Goal: Contribute content

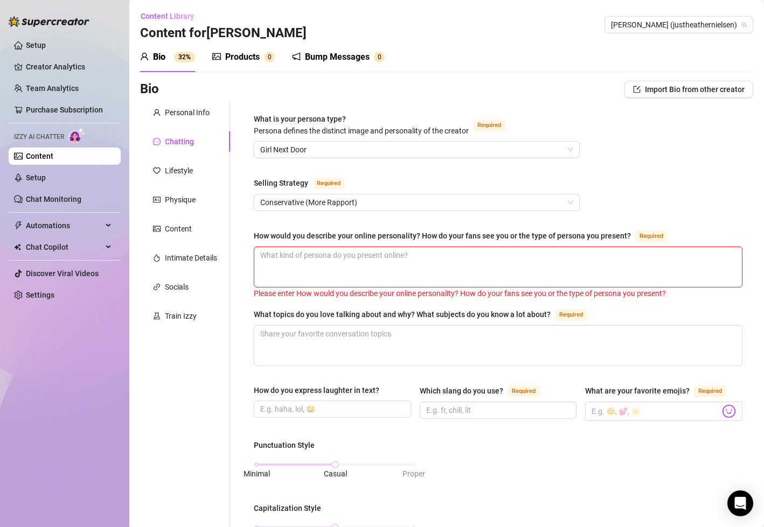
click at [341, 256] on textarea "How would you describe your online personality? How do your fans see you or the…" at bounding box center [497, 267] width 487 height 40
click at [174, 174] on div "Lifestyle" at bounding box center [179, 171] width 28 height 12
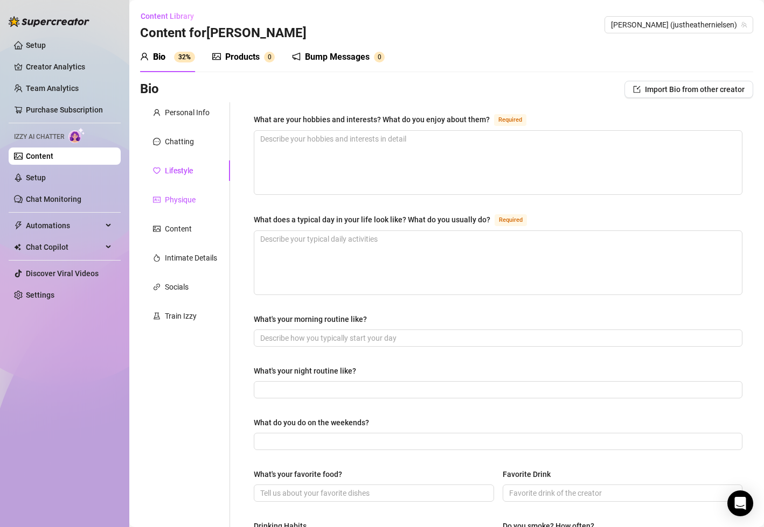
click at [185, 201] on div "Physique" at bounding box center [180, 200] width 31 height 12
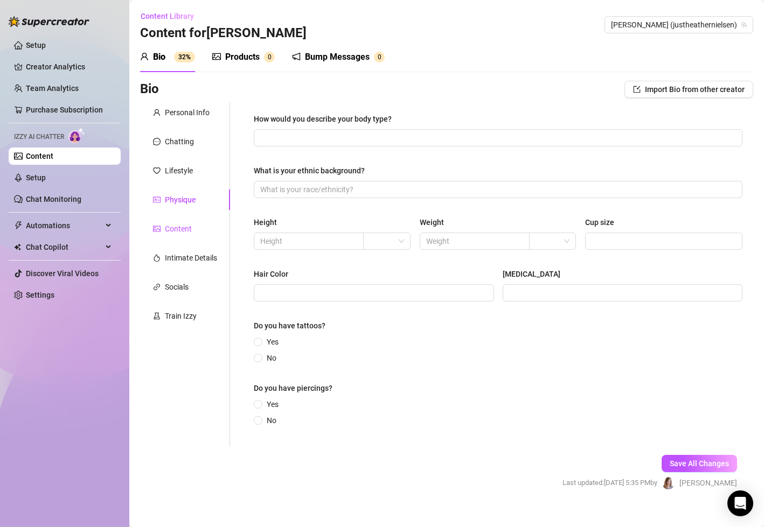
click at [180, 228] on div "Content" at bounding box center [178, 229] width 27 height 12
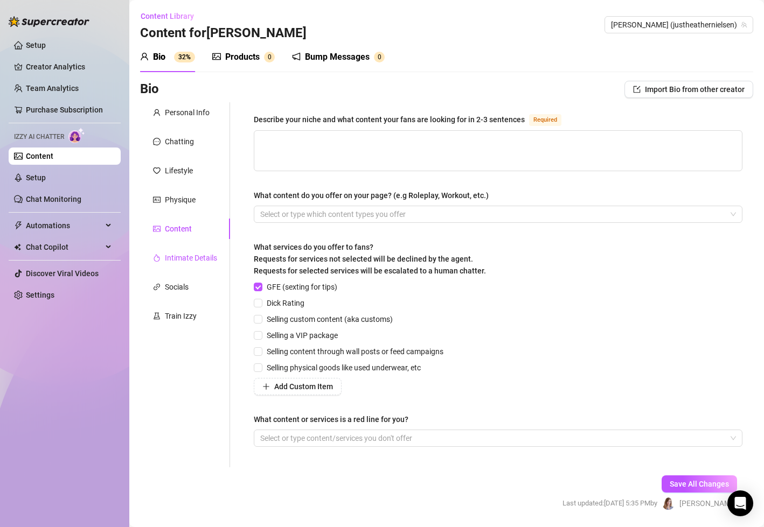
click at [181, 259] on div "Intimate Details" at bounding box center [191, 258] width 52 height 12
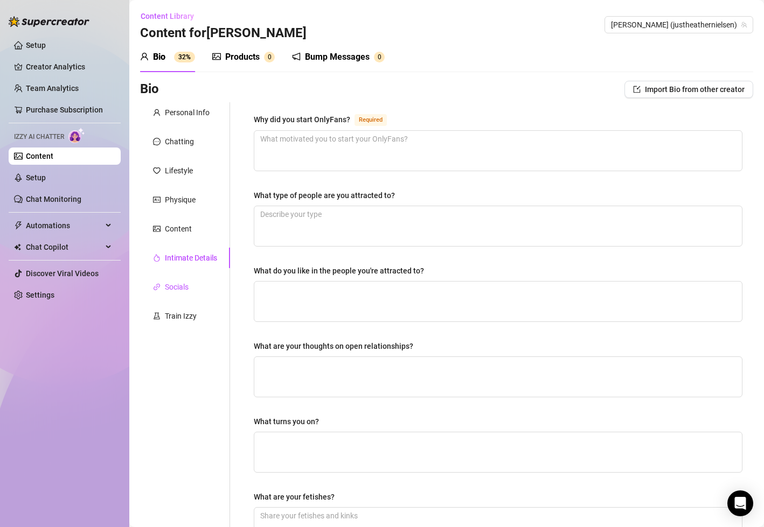
click at [178, 283] on div "Socials" at bounding box center [177, 287] width 24 height 12
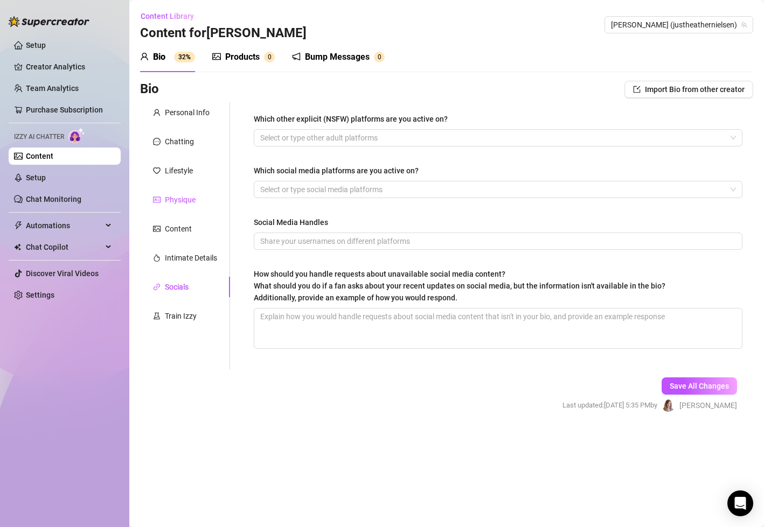
click at [190, 202] on div "Physique" at bounding box center [180, 200] width 31 height 12
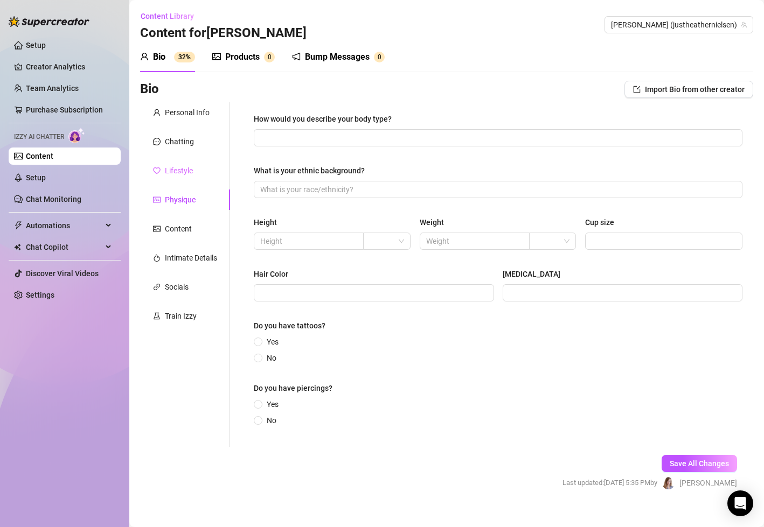
click at [193, 173] on div "Lifestyle" at bounding box center [185, 170] width 90 height 20
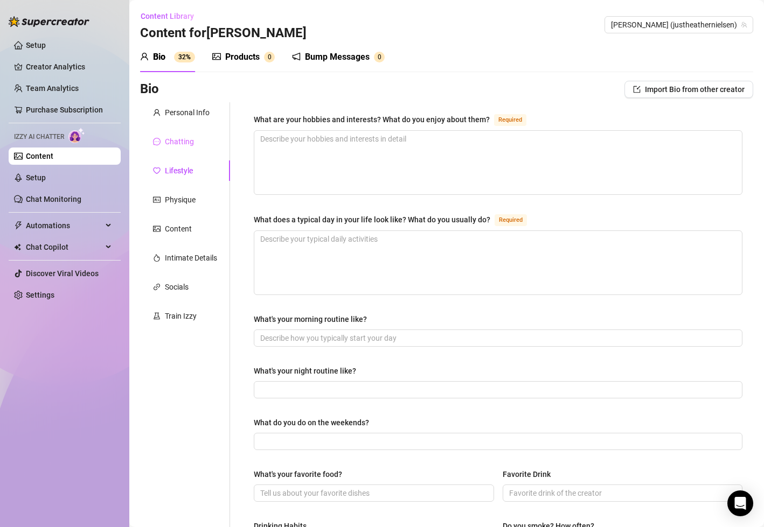
click at [192, 148] on div "Chatting" at bounding box center [185, 141] width 90 height 20
